Goal: Task Accomplishment & Management: Complete application form

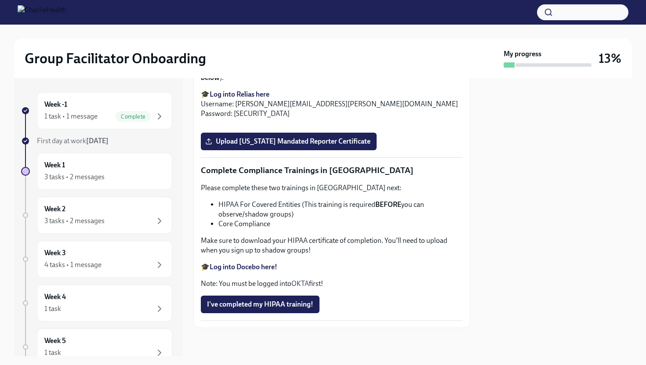
scroll to position [1693, 0]
click at [0, 0] on input "CertificateofCompletion.pdf" at bounding box center [0, 0] width 0 height 0
click at [244, 146] on span "Upload [US_STATE] Mandated Reporter Certificate" at bounding box center [289, 141] width 164 height 9
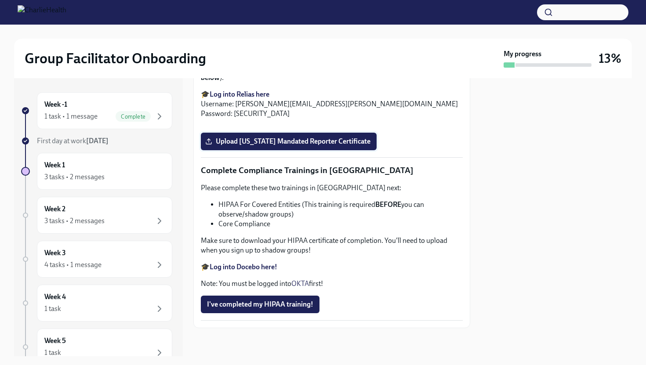
click at [0, 0] on input "Upload [US_STATE] Mandated Reporter Certificate" at bounding box center [0, 0] width 0 height 0
click at [265, 266] on strong "Log into Docebo here!" at bounding box center [244, 267] width 68 height 8
click at [235, 304] on span "I've completed my HIPAA training!" at bounding box center [260, 304] width 106 height 9
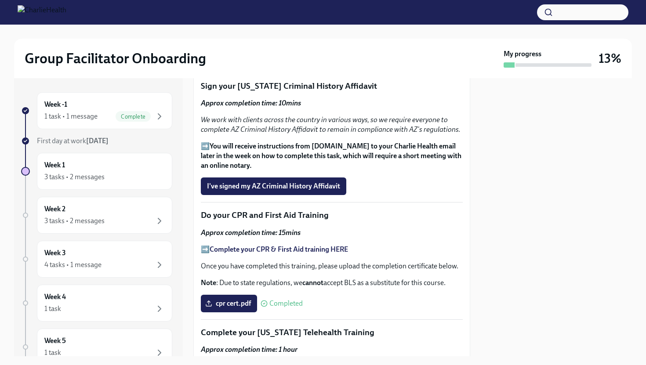
scroll to position [1133, 0]
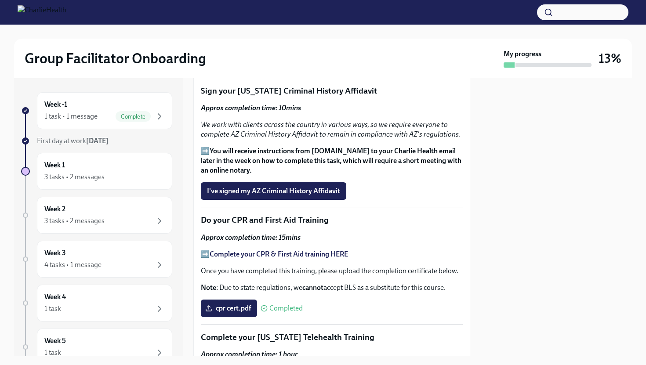
click at [242, 149] on strong "You will receive instructions from [DOMAIN_NAME] to your Charlie Health email l…" at bounding box center [331, 161] width 261 height 28
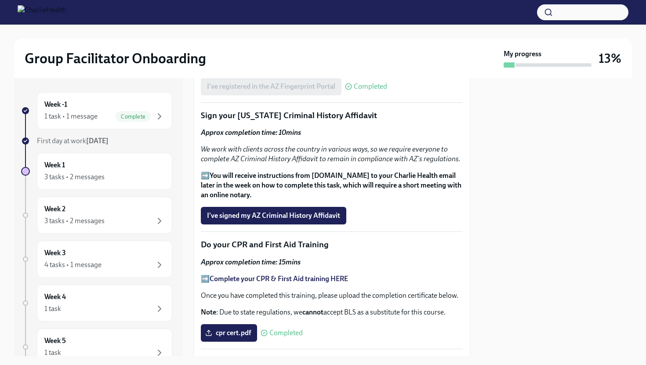
scroll to position [1111, 0]
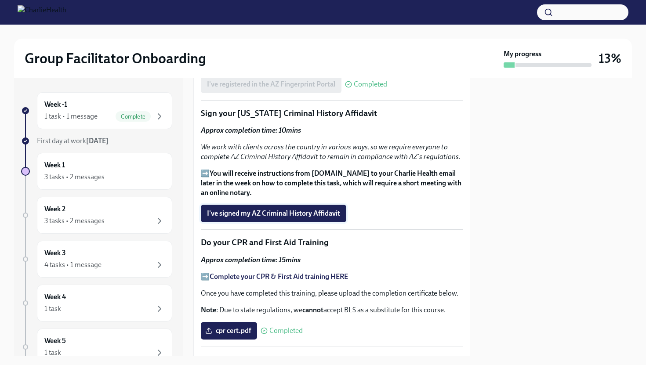
click at [235, 205] on button "I've signed my AZ Criminal History Affidavit" at bounding box center [274, 214] width 146 height 18
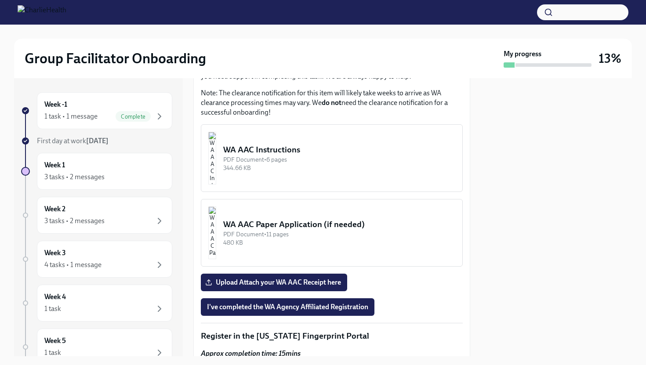
scroll to position [766, 0]
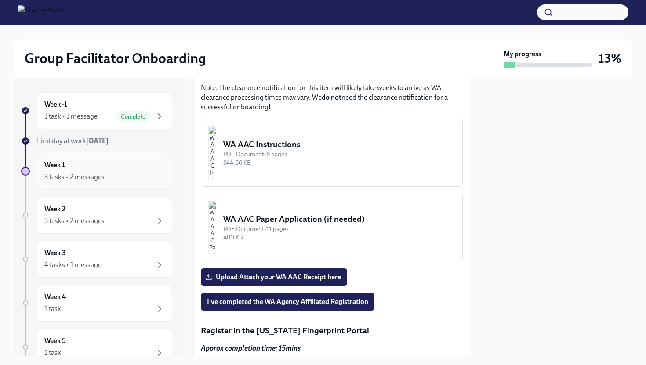
click at [143, 174] on div "3 tasks • 2 messages" at bounding box center [104, 177] width 120 height 11
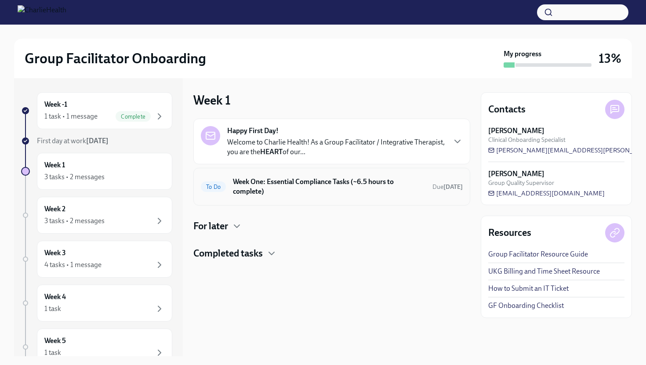
click at [251, 197] on div "To Do Week One: Essential Compliance Tasks (~6.5 hours to complete) Due [DATE]" at bounding box center [332, 186] width 262 height 23
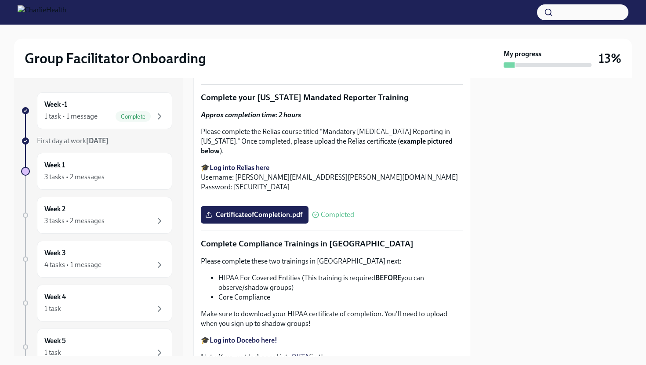
scroll to position [1670, 0]
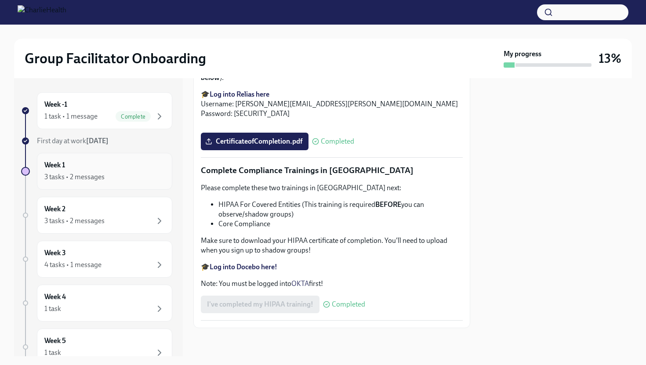
click at [128, 174] on div "3 tasks • 2 messages" at bounding box center [104, 177] width 120 height 11
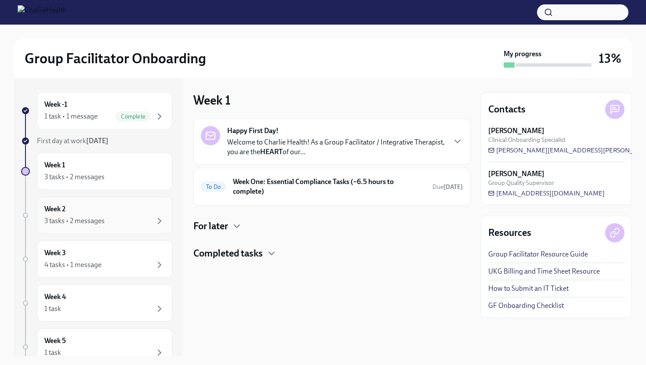
click at [95, 215] on div "Week 2 3 tasks • 2 messages" at bounding box center [104, 215] width 120 height 22
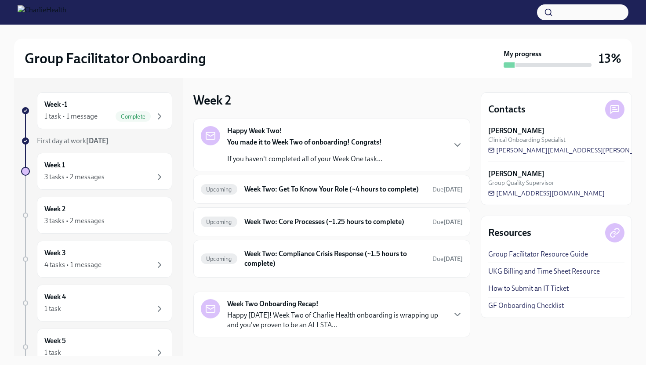
click at [261, 162] on p "If you haven't completed all of your Week One task..." at bounding box center [304, 159] width 155 height 10
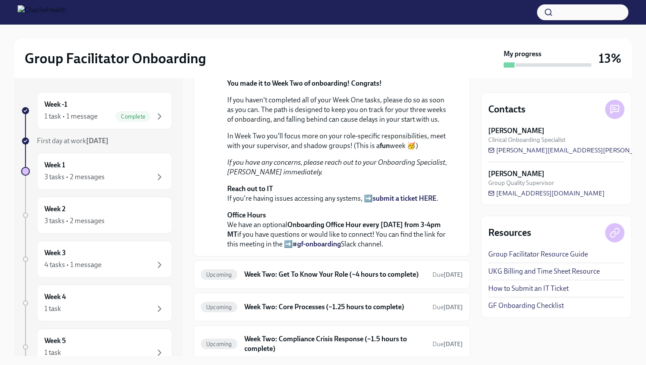
scroll to position [53, 0]
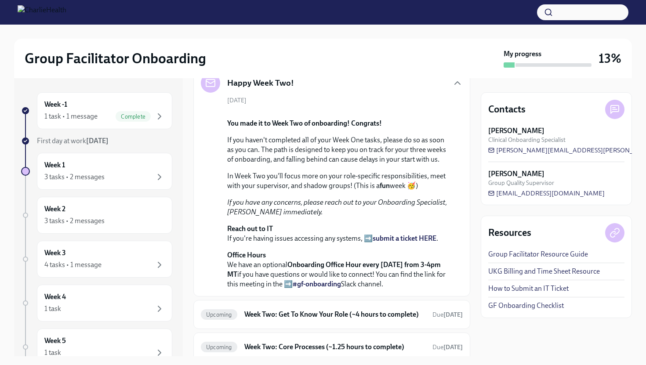
click at [279, 100] on div "[DATE] You made it to Week Two of onboarding! Congrats! If you haven't complete…" at bounding box center [332, 192] width 262 height 193
click at [308, 91] on div "Happy Week Two!" at bounding box center [332, 82] width 262 height 19
click at [309, 85] on div "Happy Week Two!" at bounding box center [332, 82] width 262 height 19
click at [461, 84] on icon "button" at bounding box center [457, 83] width 11 height 11
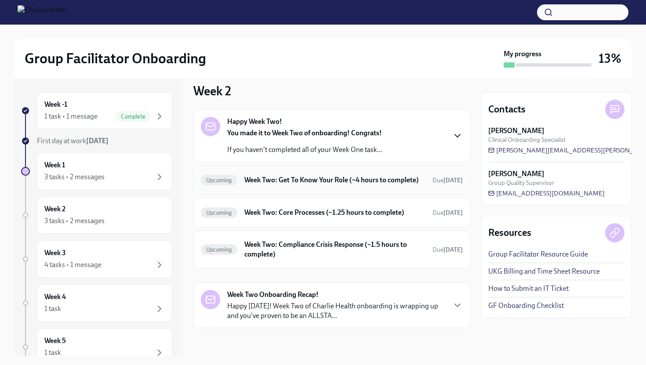
click at [315, 175] on h6 "Week Two: Get To Know Your Role (~4 hours to complete)" at bounding box center [334, 180] width 181 height 10
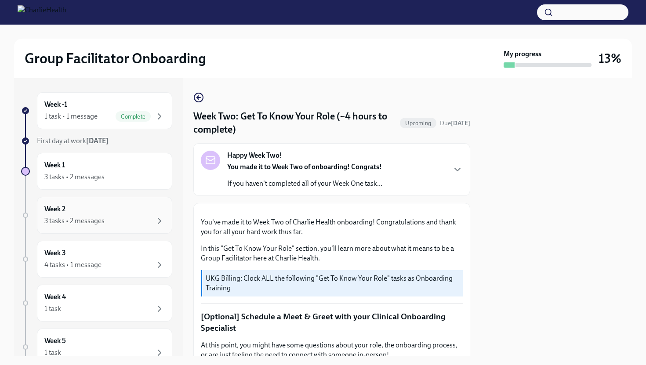
click at [128, 214] on div "Week 2 3 tasks • 2 messages" at bounding box center [104, 215] width 120 height 22
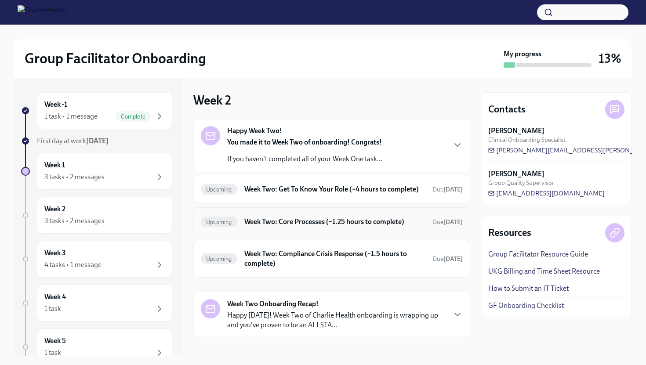
click at [269, 227] on h6 "Week Two: Core Processes (~1.25 hours to complete)" at bounding box center [334, 222] width 181 height 10
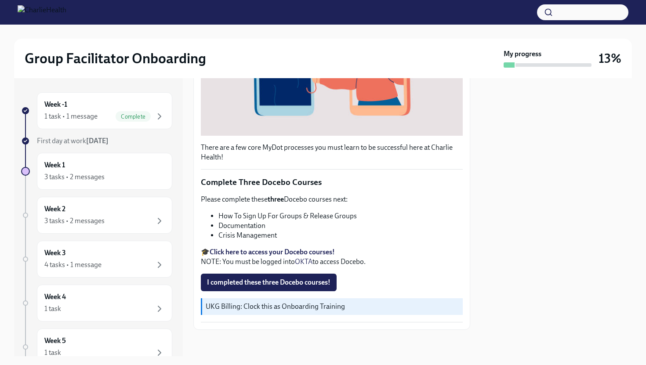
scroll to position [251, 0]
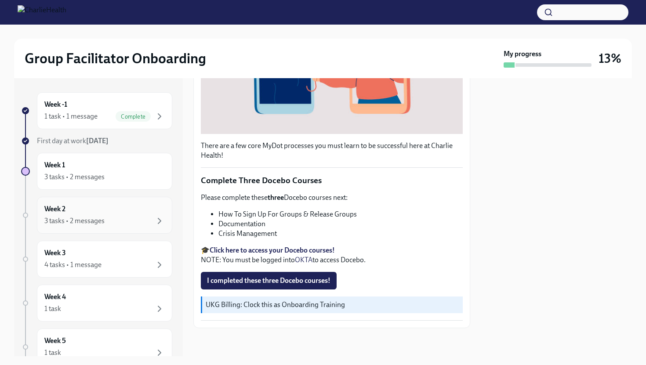
click at [124, 230] on div "Week 2 3 tasks • 2 messages" at bounding box center [104, 215] width 135 height 37
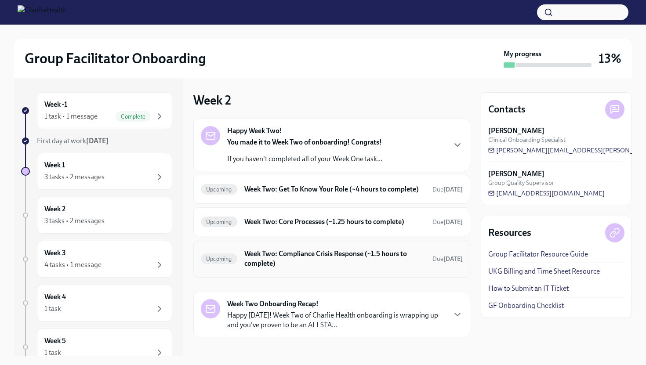
click at [270, 267] on h6 "Week Two: Compliance Crisis Response (~1.5 hours to complete)" at bounding box center [334, 258] width 181 height 19
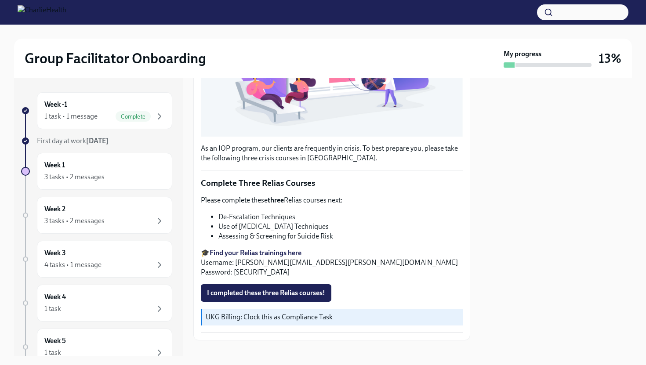
scroll to position [244, 0]
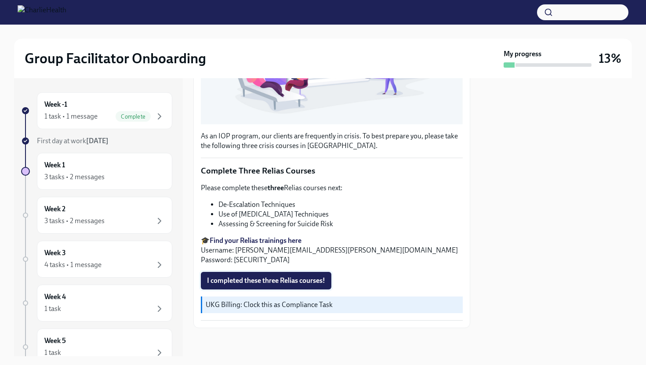
click at [237, 283] on span "I completed these three Relias courses!" at bounding box center [266, 281] width 118 height 9
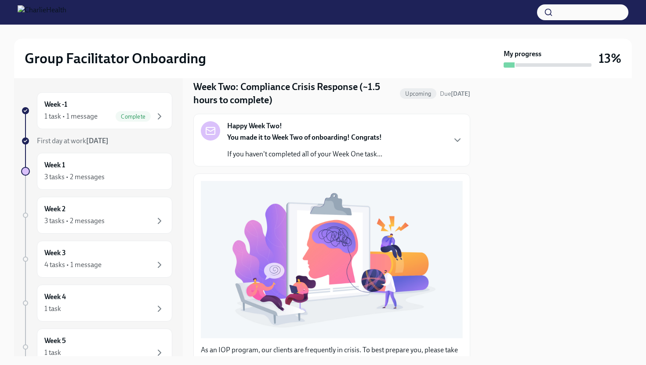
scroll to position [0, 0]
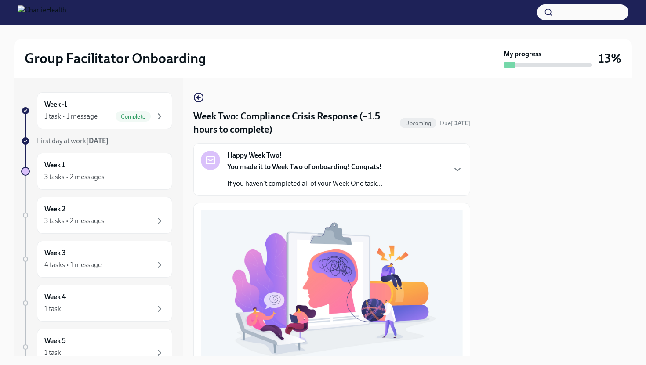
click at [259, 169] on strong "You made it to Week Two of onboarding! Congrats!" at bounding box center [304, 167] width 155 height 8
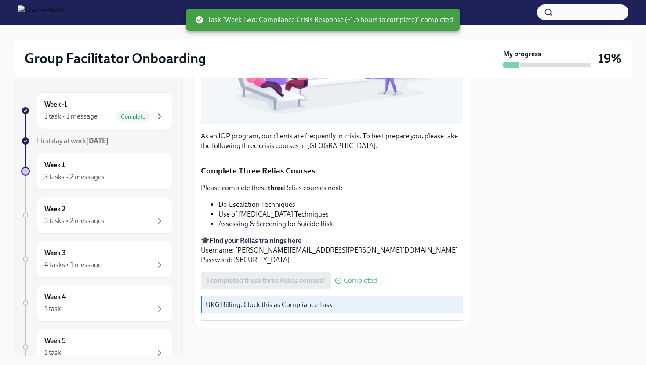
scroll to position [522, 0]
click at [131, 164] on div "Week 1 3 tasks • 2 messages" at bounding box center [104, 171] width 120 height 22
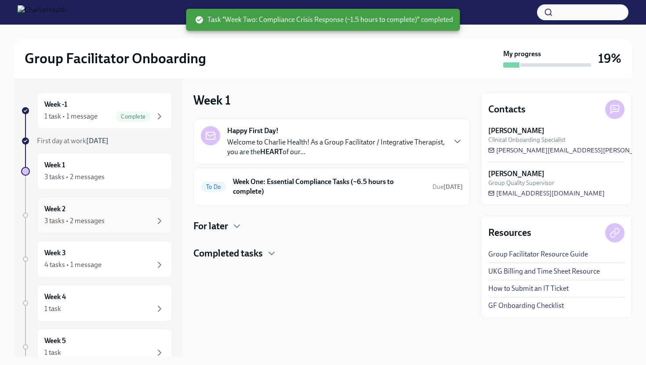
click at [126, 221] on div "3 tasks • 2 messages" at bounding box center [104, 221] width 120 height 11
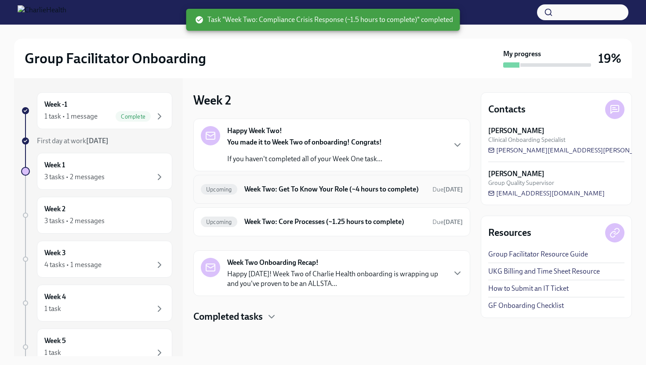
click at [279, 194] on h6 "Week Two: Get To Know Your Role (~4 hours to complete)" at bounding box center [334, 190] width 181 height 10
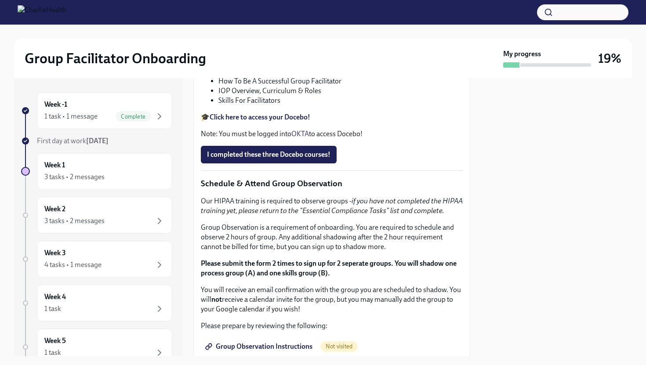
scroll to position [404, 0]
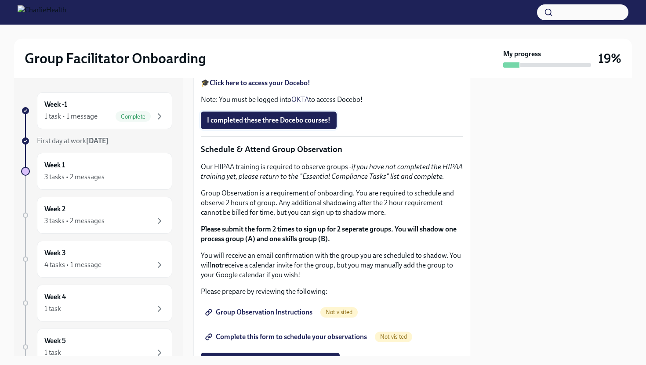
click at [229, 125] on span "I completed these three Docebo courses!" at bounding box center [269, 120] width 124 height 9
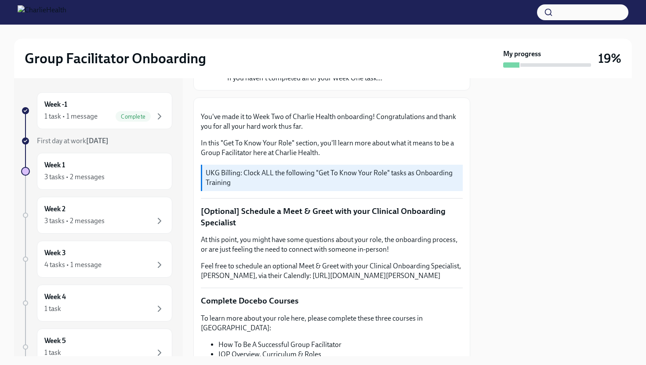
scroll to position [81, 0]
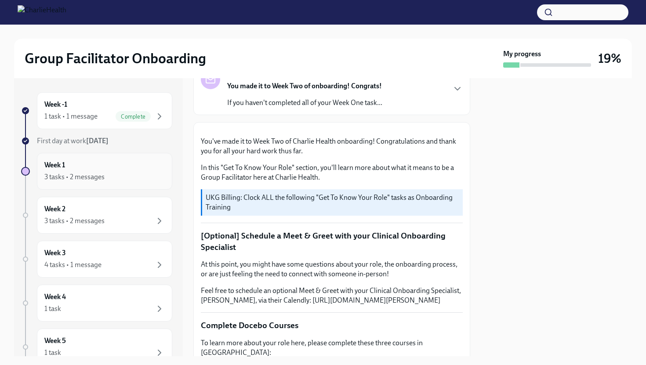
click at [113, 165] on div "Week 1 3 tasks • 2 messages" at bounding box center [104, 171] width 120 height 22
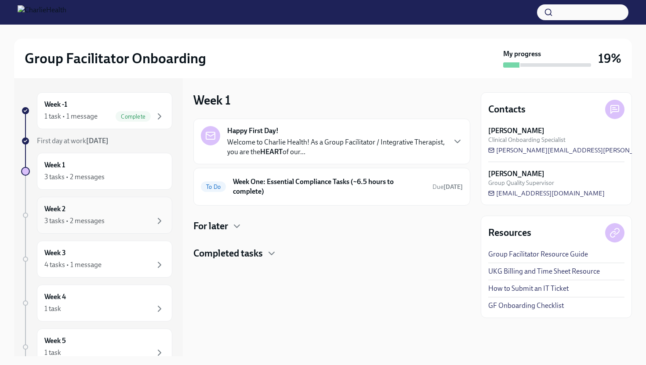
click at [120, 201] on div "Week 2 3 tasks • 2 messages" at bounding box center [104, 215] width 135 height 37
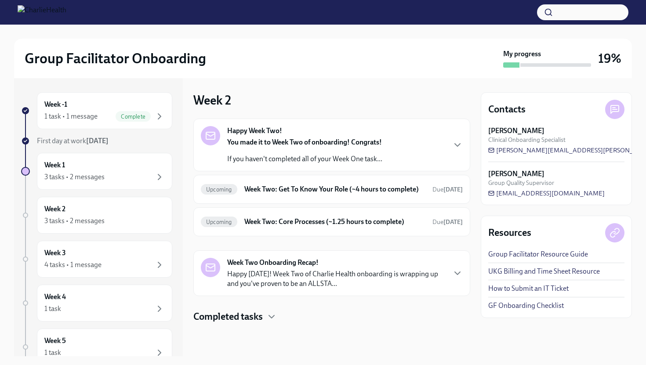
click at [271, 277] on div "Week Two Onboarding Recap! Happy [DATE]! Week Two of Charlie Health onboarding …" at bounding box center [336, 273] width 218 height 31
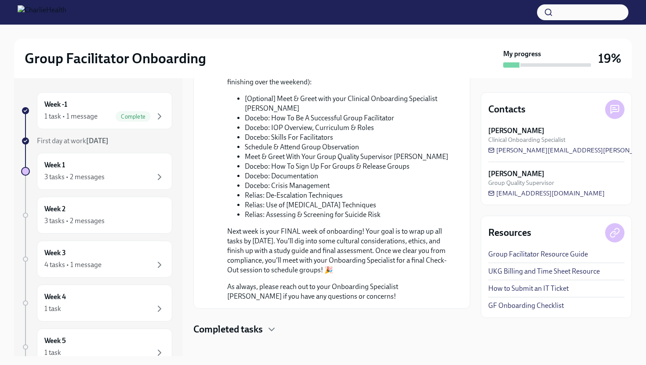
scroll to position [403, 0]
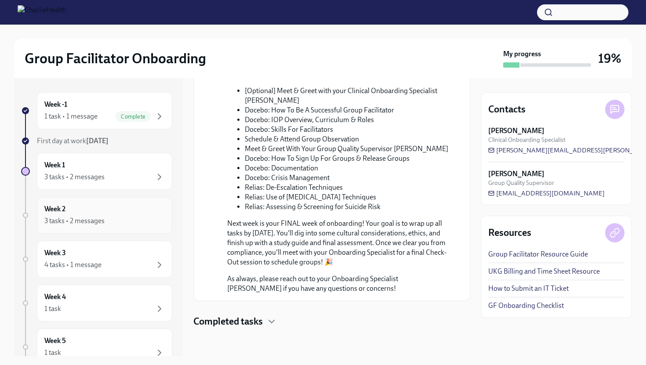
click at [115, 227] on div "Week 2 3 tasks • 2 messages" at bounding box center [104, 215] width 135 height 37
click at [118, 262] on div "4 tasks • 1 message" at bounding box center [104, 265] width 120 height 11
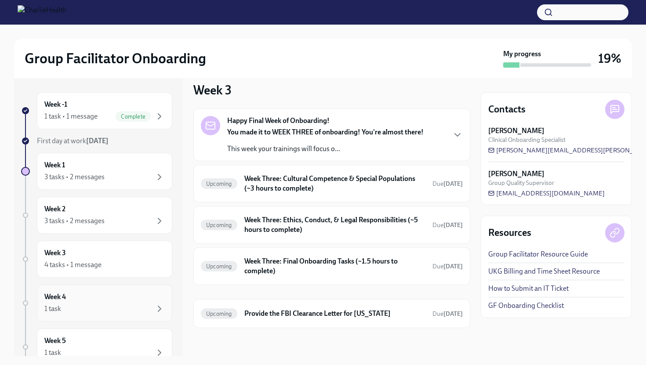
click at [124, 310] on div "1 task" at bounding box center [104, 309] width 120 height 11
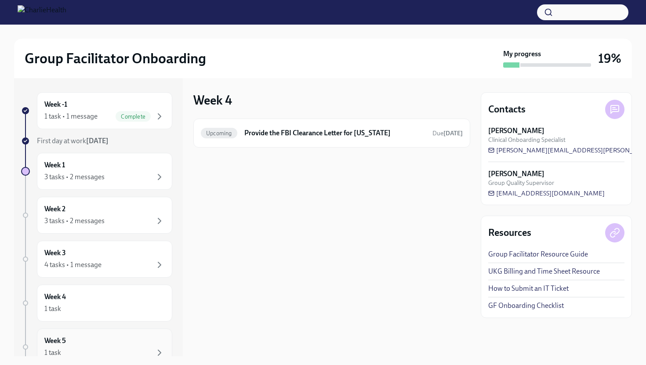
click at [114, 353] on div "1 task" at bounding box center [104, 353] width 120 height 11
click at [125, 258] on div "Week 3 4 tasks • 1 message" at bounding box center [104, 259] width 120 height 22
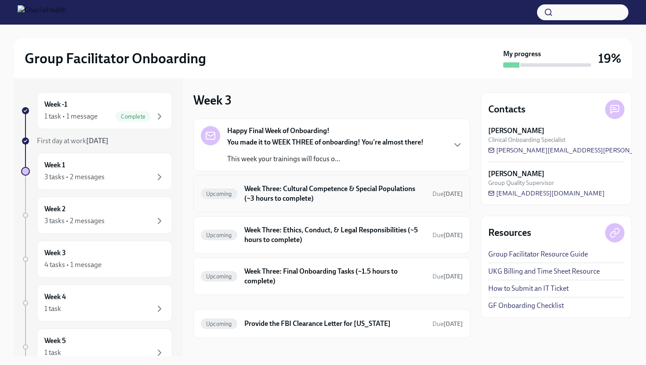
click at [287, 192] on h6 "Week Three: Cultural Competence & Special Populations (~3 hours to complete)" at bounding box center [334, 193] width 181 height 19
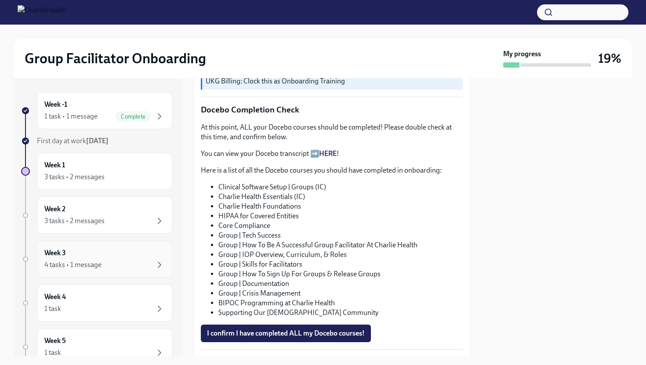
scroll to position [105, 0]
